Goal: Task Accomplishment & Management: Use online tool/utility

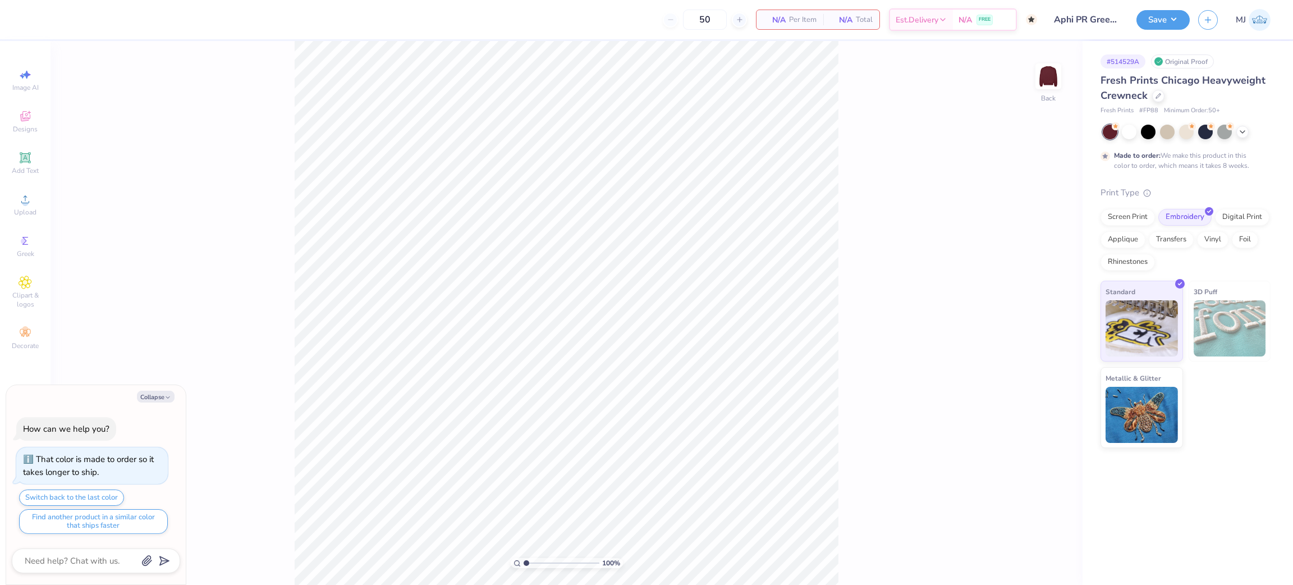
type textarea "x"
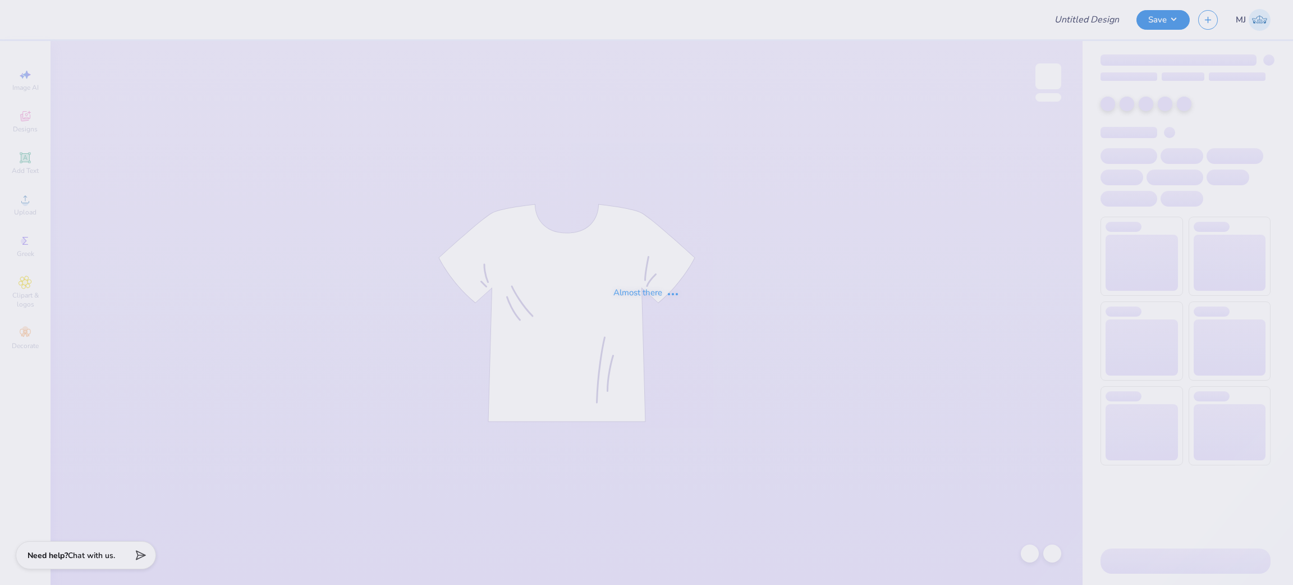
type input "Aphi big little"
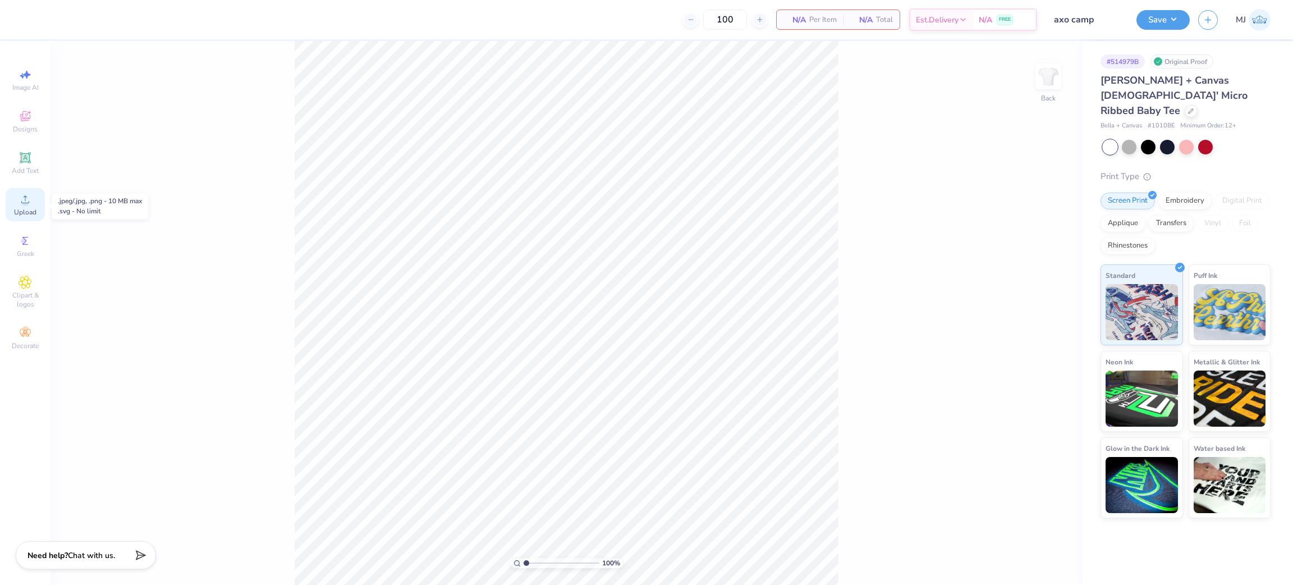
click at [25, 198] on icon at bounding box center [25, 199] width 13 height 13
click at [20, 208] on div "Upload" at bounding box center [25, 204] width 39 height 33
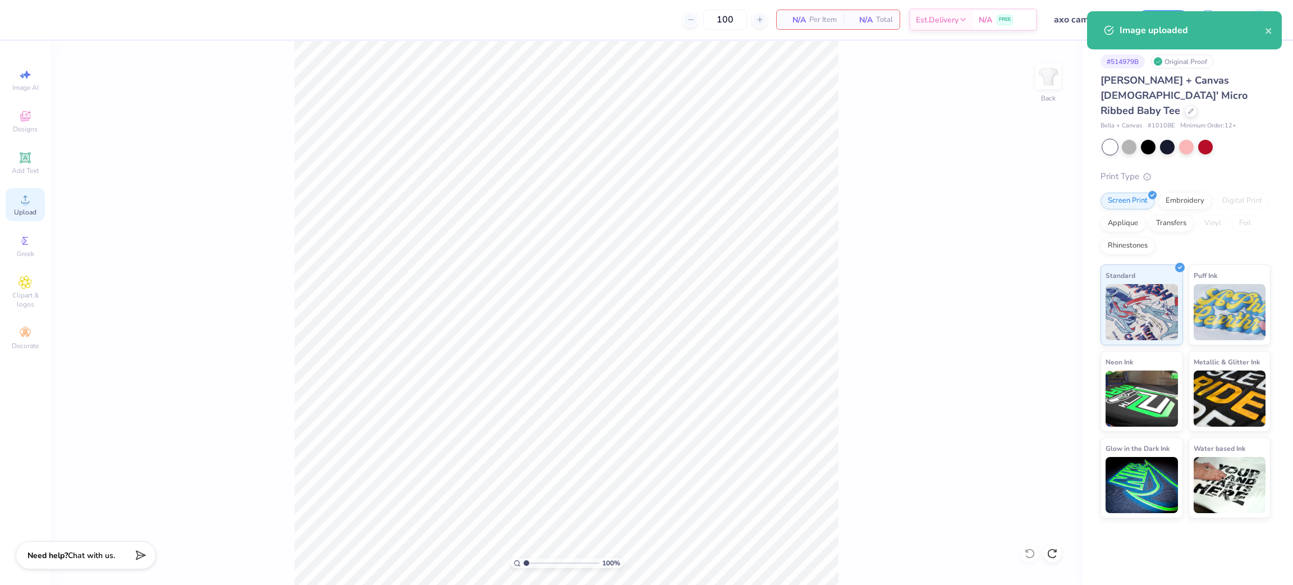
click at [41, 195] on div "Upload" at bounding box center [25, 204] width 39 height 33
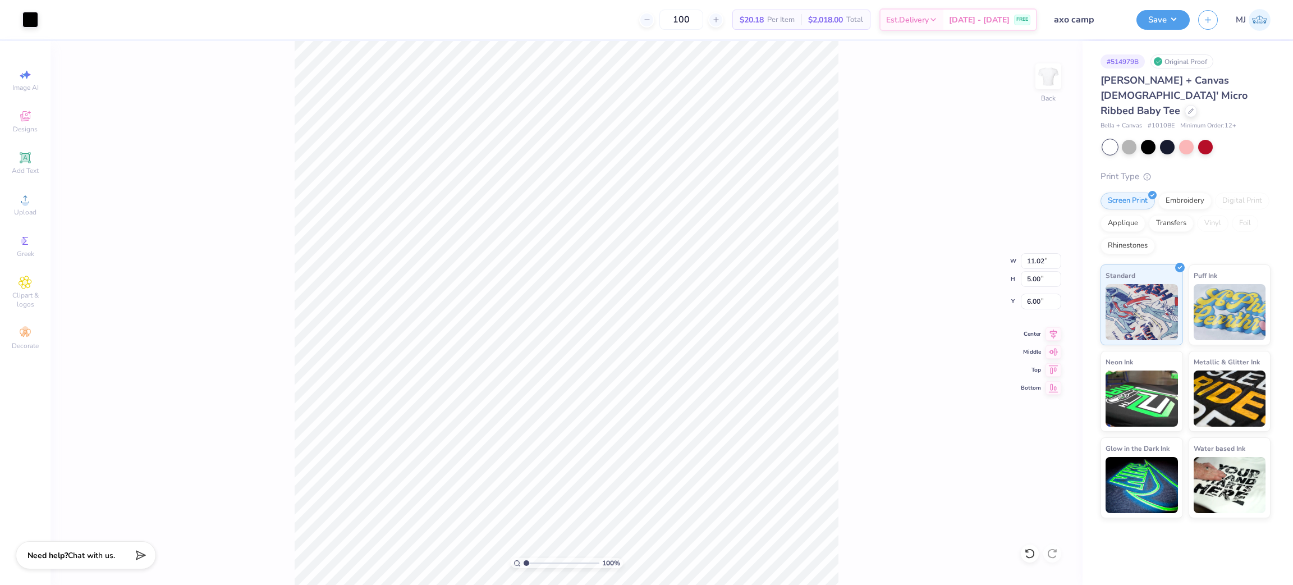
click at [1035, 251] on div "100 % Back W 11.02 11.02 " H 5.00 5.00 " Y 6.00 6.00 " Center Middle Top Bottom" at bounding box center [567, 313] width 1032 height 544
click at [1028, 251] on div "100 % Back W 11.02 11.02 " H 5.00 5.00 " Y 6.00 6.00 " Center Middle Top Bottom" at bounding box center [567, 313] width 1032 height 544
click at [1032, 264] on input "11.02" at bounding box center [1041, 261] width 40 height 16
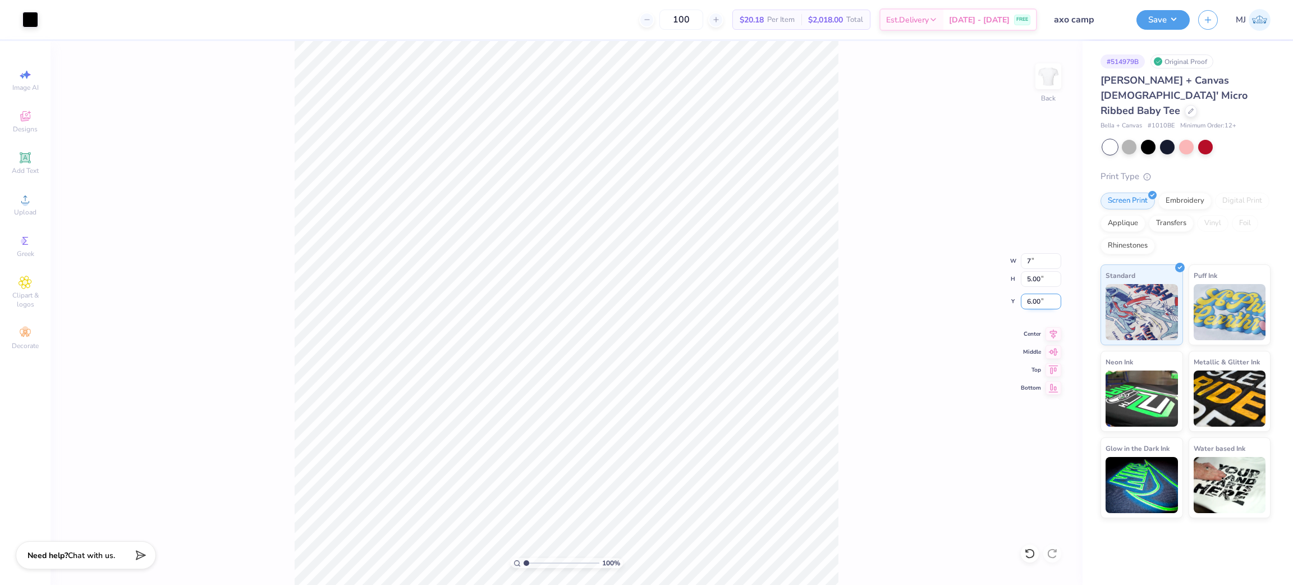
type input "7.00"
type input "3.17"
click at [1031, 305] on input "6.91" at bounding box center [1041, 302] width 40 height 16
type input "2.00"
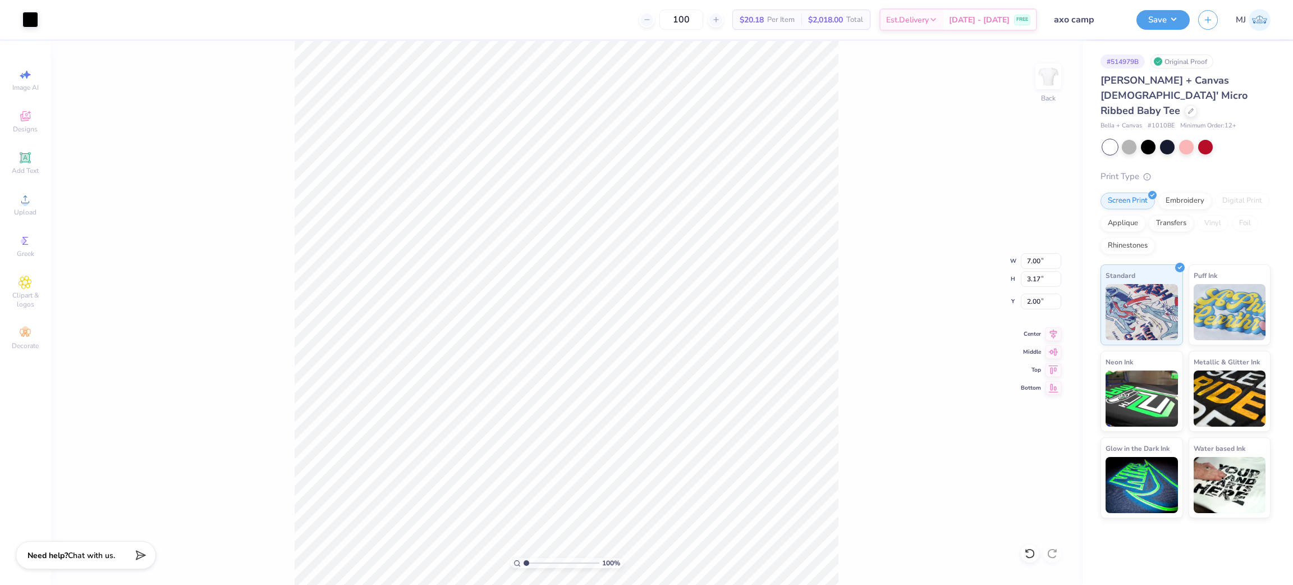
click at [878, 350] on div "100 % Back W 7.00 7.00 " H 3.17 3.17 " Y 2.00 2.00 " Center Middle Top Bottom" at bounding box center [567, 313] width 1032 height 544
click at [1173, 21] on button "Save" at bounding box center [1163, 18] width 53 height 20
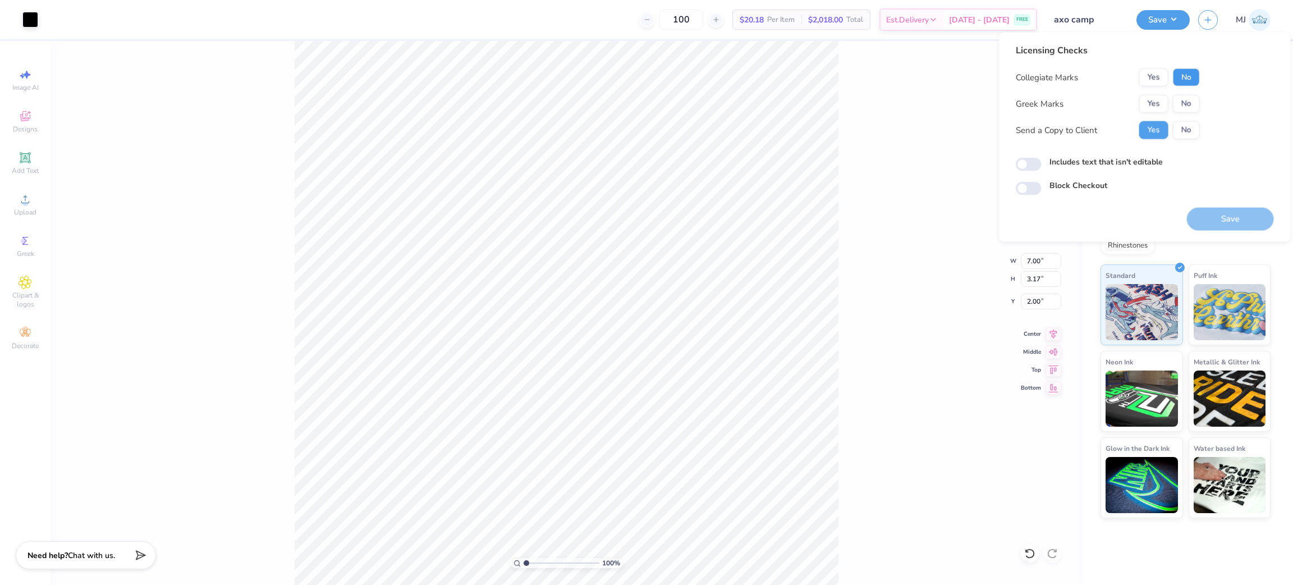
click at [1191, 79] on button "No" at bounding box center [1186, 77] width 27 height 18
click at [1158, 98] on button "Yes" at bounding box center [1153, 104] width 29 height 18
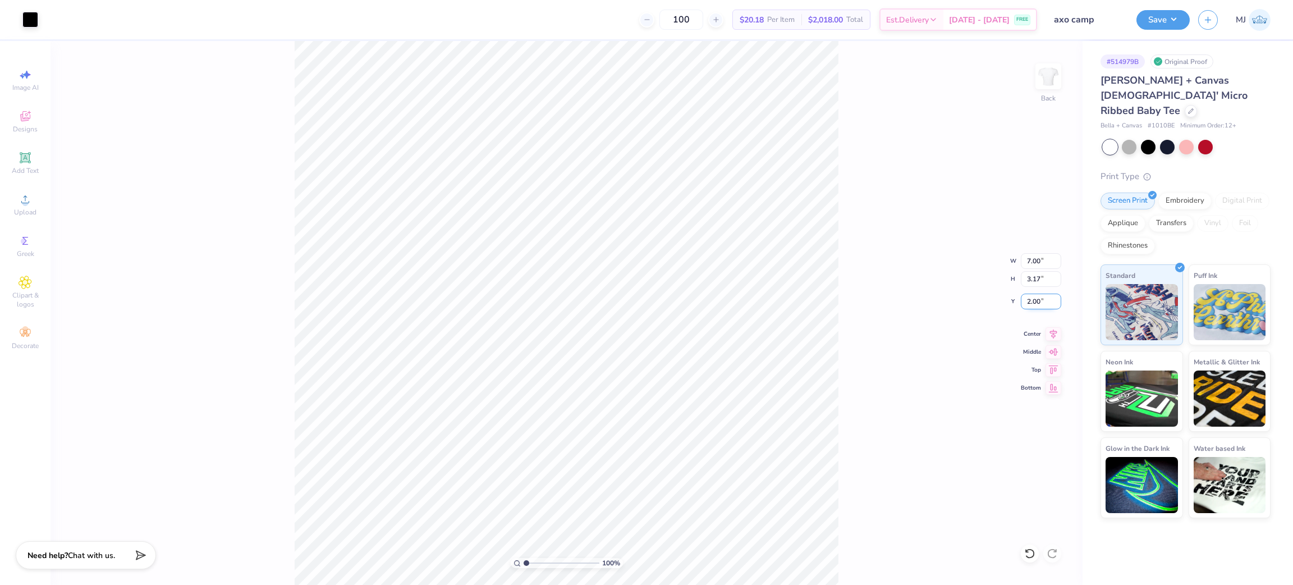
click at [1034, 303] on input "2.00" at bounding box center [1041, 302] width 40 height 16
type input "3.00"
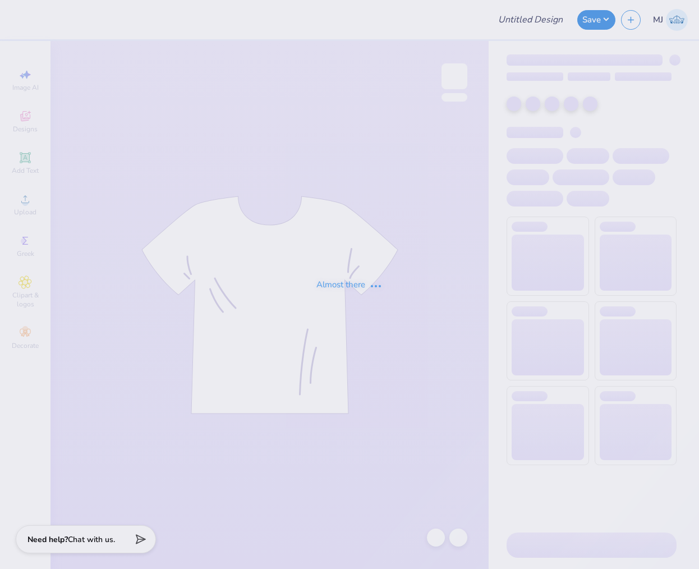
type input "axo camp"
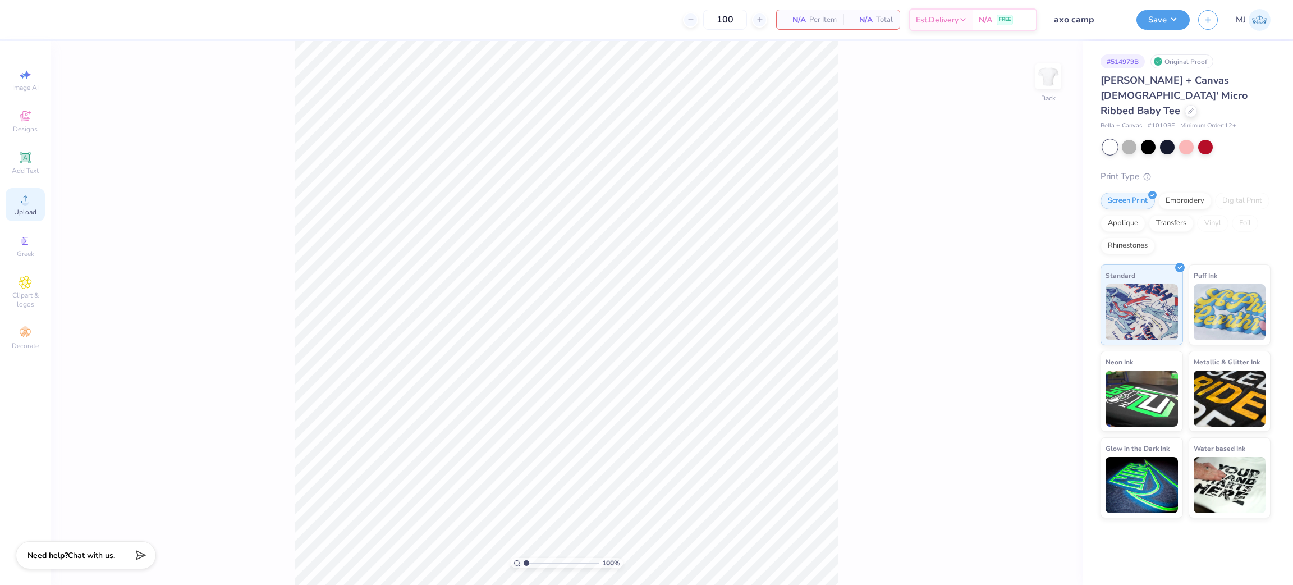
click at [22, 201] on icon at bounding box center [25, 199] width 13 height 13
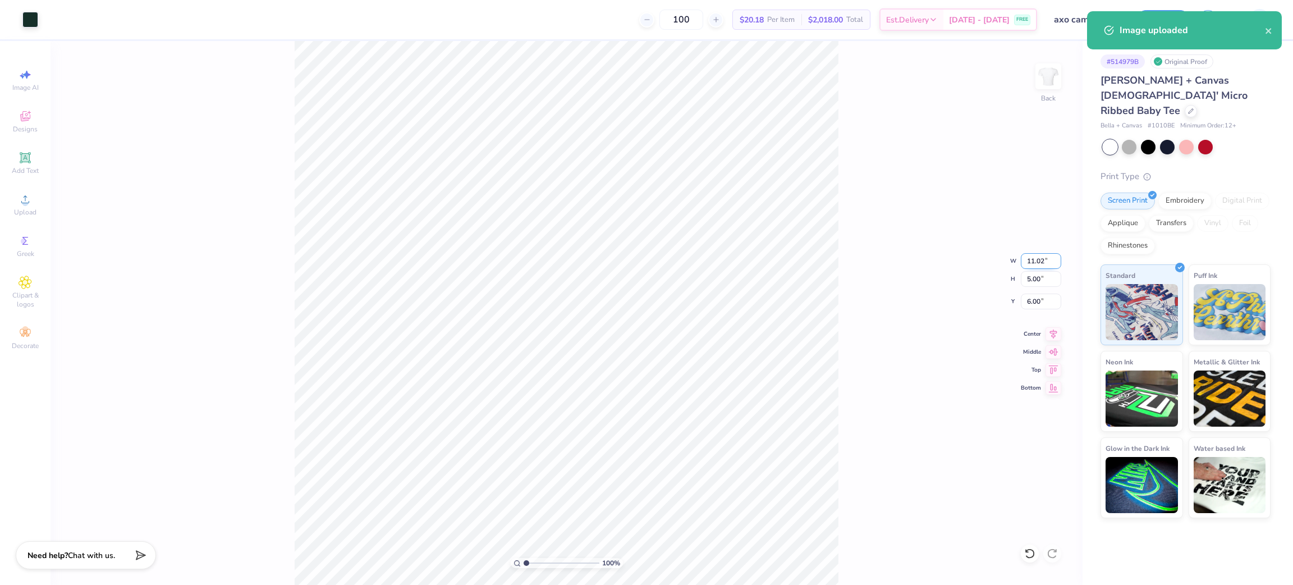
click at [699, 264] on input "11.02" at bounding box center [1041, 261] width 40 height 16
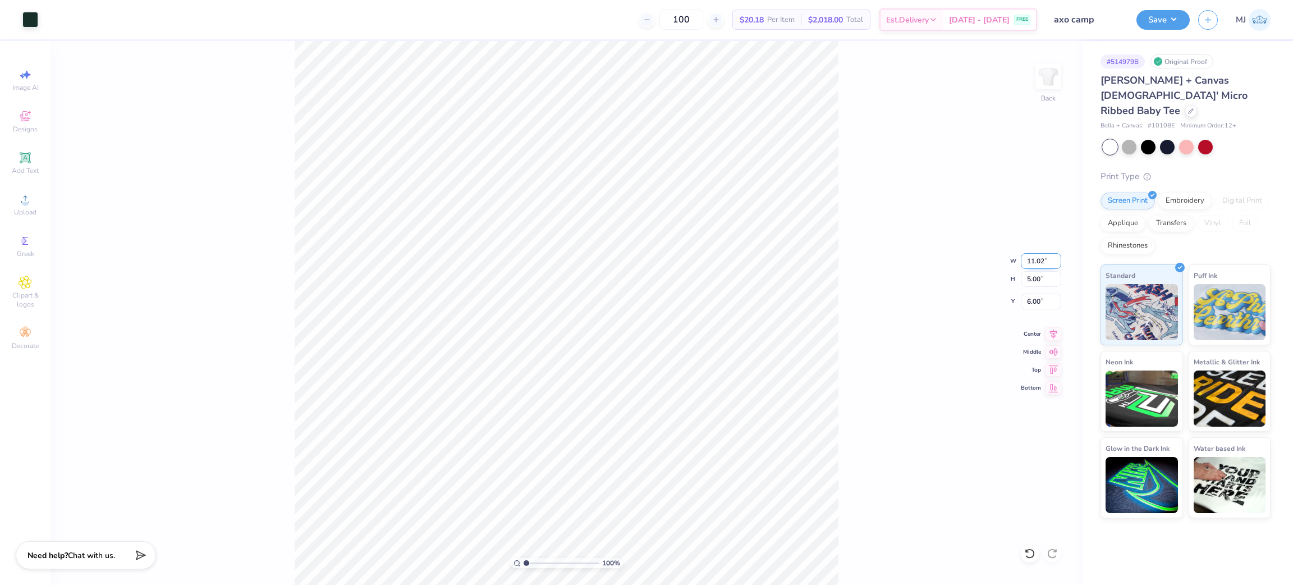
click at [699, 264] on input "11.02" at bounding box center [1041, 261] width 40 height 16
click at [699, 262] on input "11.02" at bounding box center [1041, 261] width 40 height 16
click at [699, 298] on input "6.00" at bounding box center [1041, 302] width 40 height 16
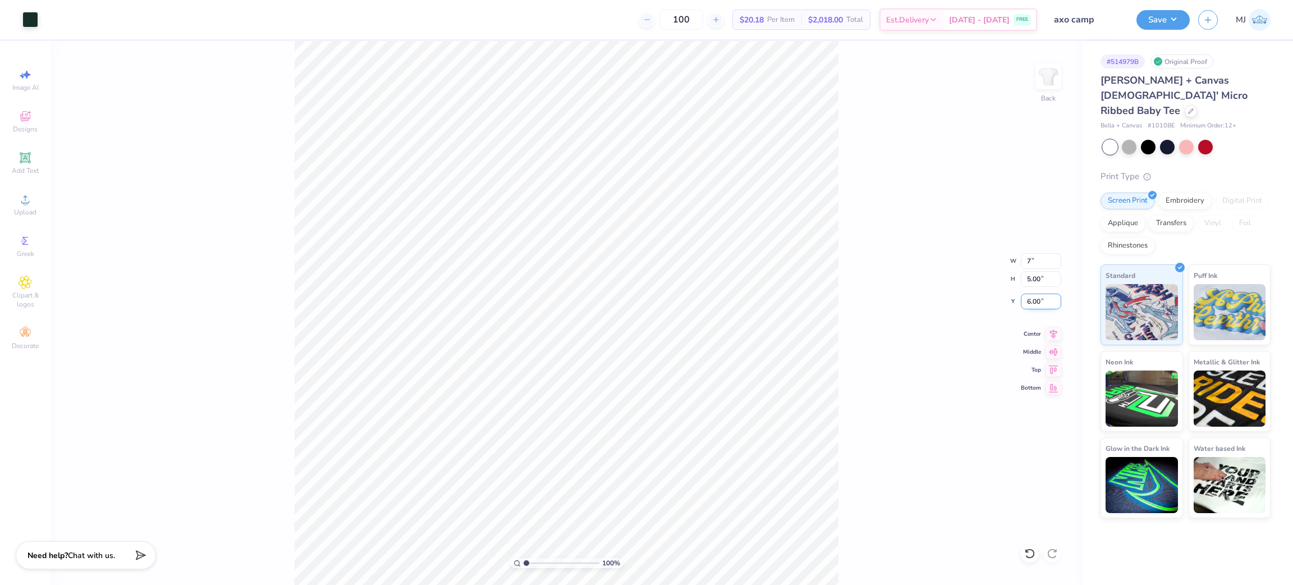
type input "7.00"
type input "3.17"
click at [699, 298] on input "6.91" at bounding box center [1041, 302] width 40 height 16
type input "3.00"
